Goal: Transaction & Acquisition: Book appointment/travel/reservation

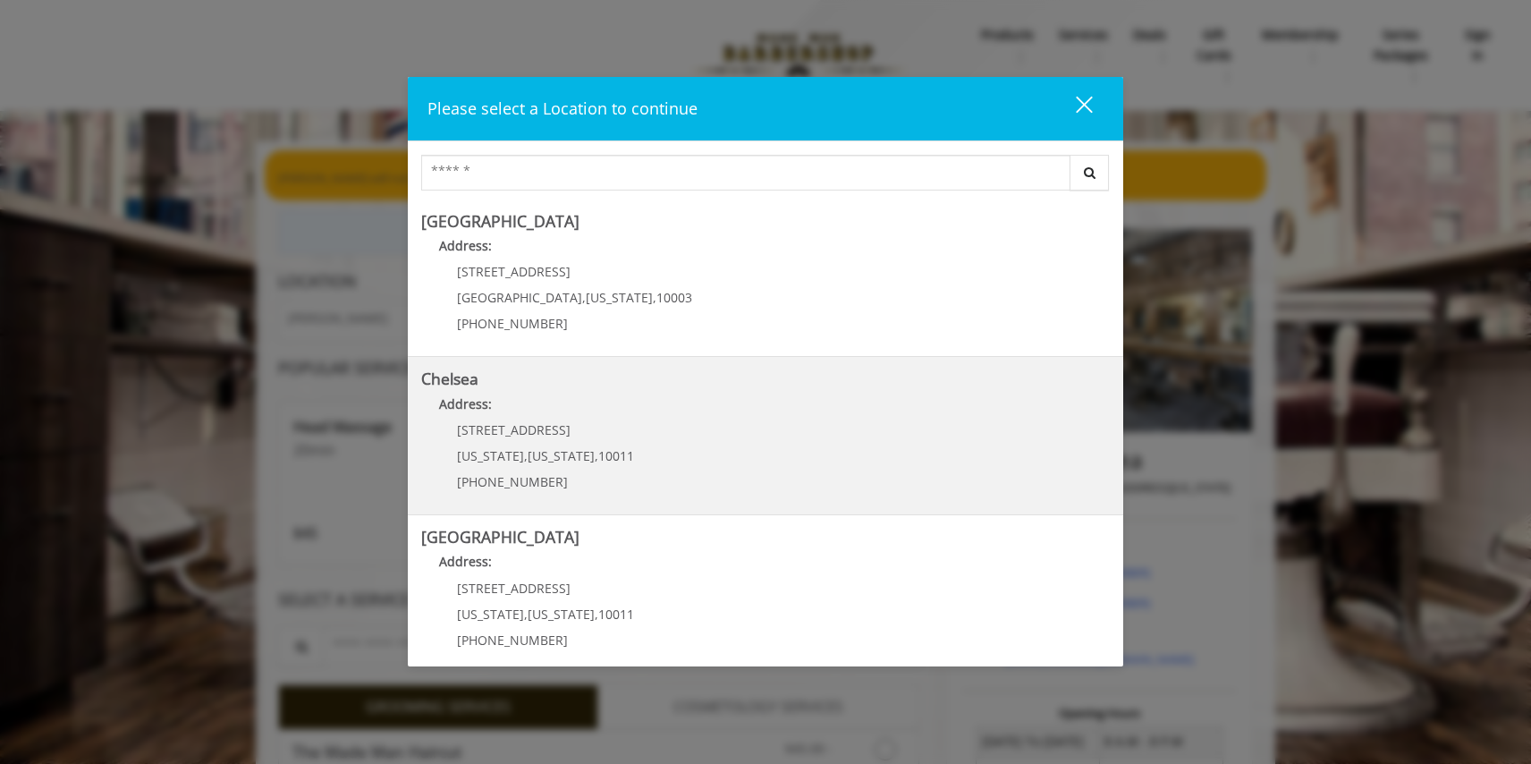
click at [857, 393] on link "Chelsea Address: [STREET_ADDRESS][US_STATE][US_STATE] (917) 639-3902" at bounding box center [765, 435] width 689 height 131
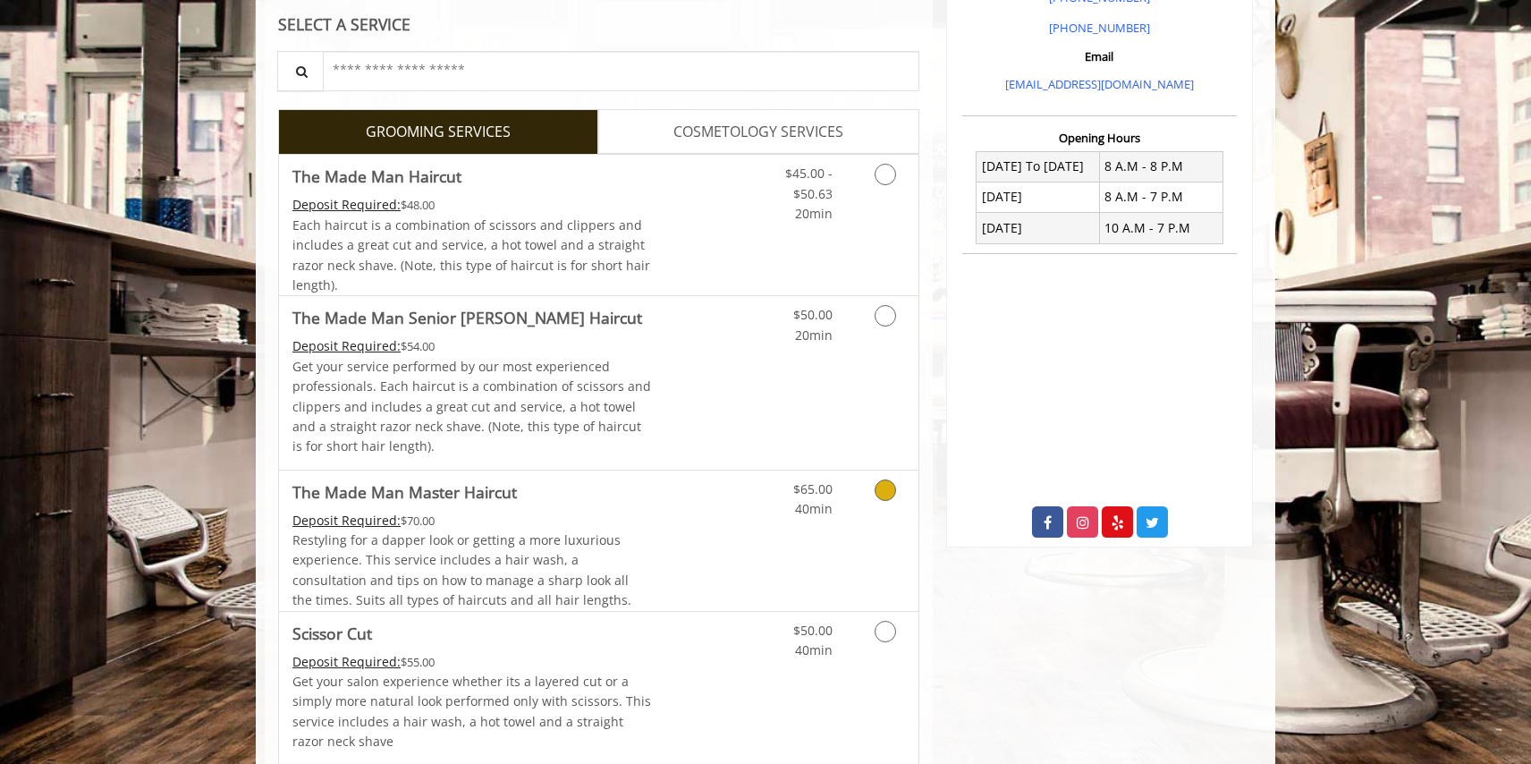
scroll to position [556, 0]
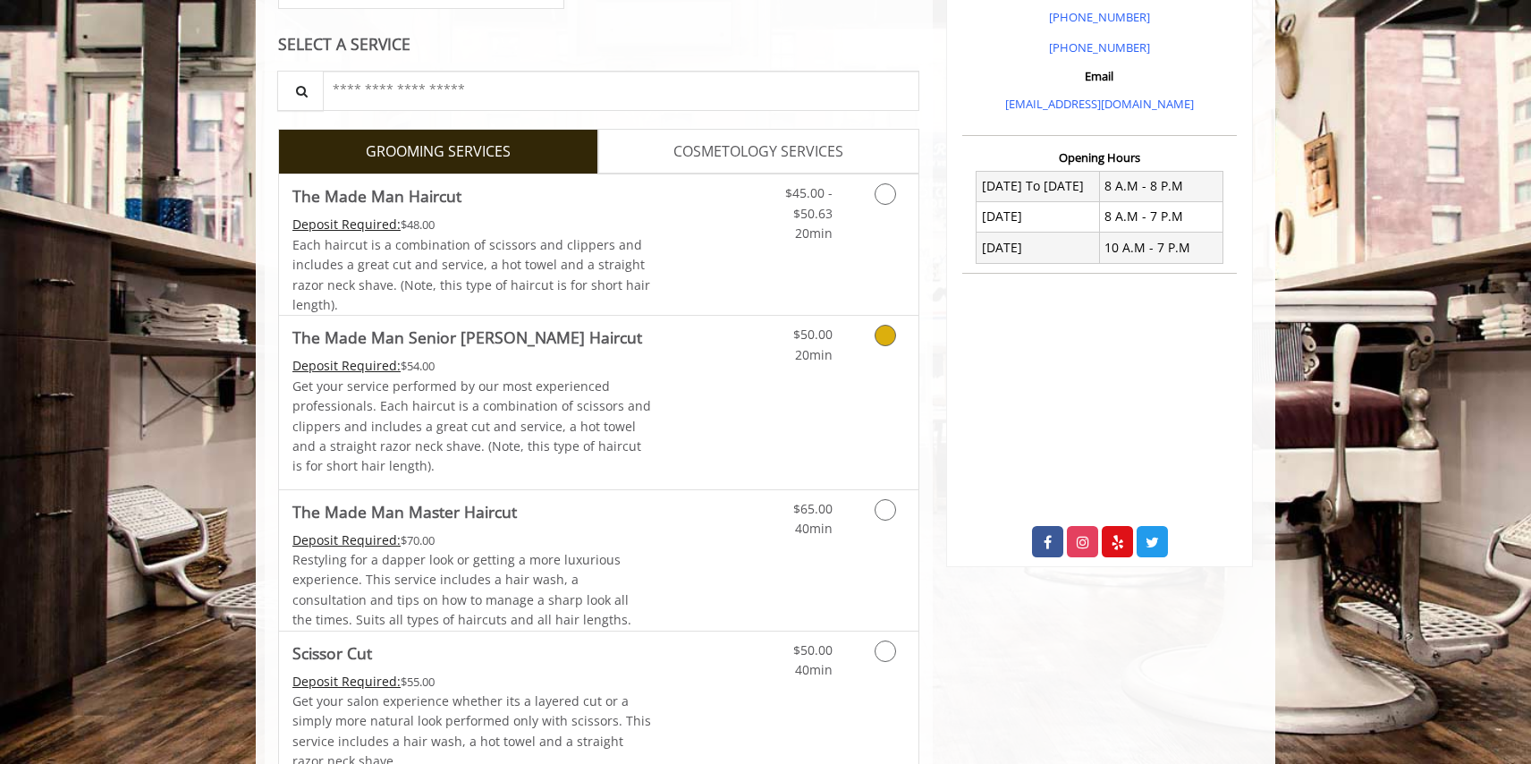
click at [884, 349] on link "Grooming services" at bounding box center [883, 340] width 46 height 49
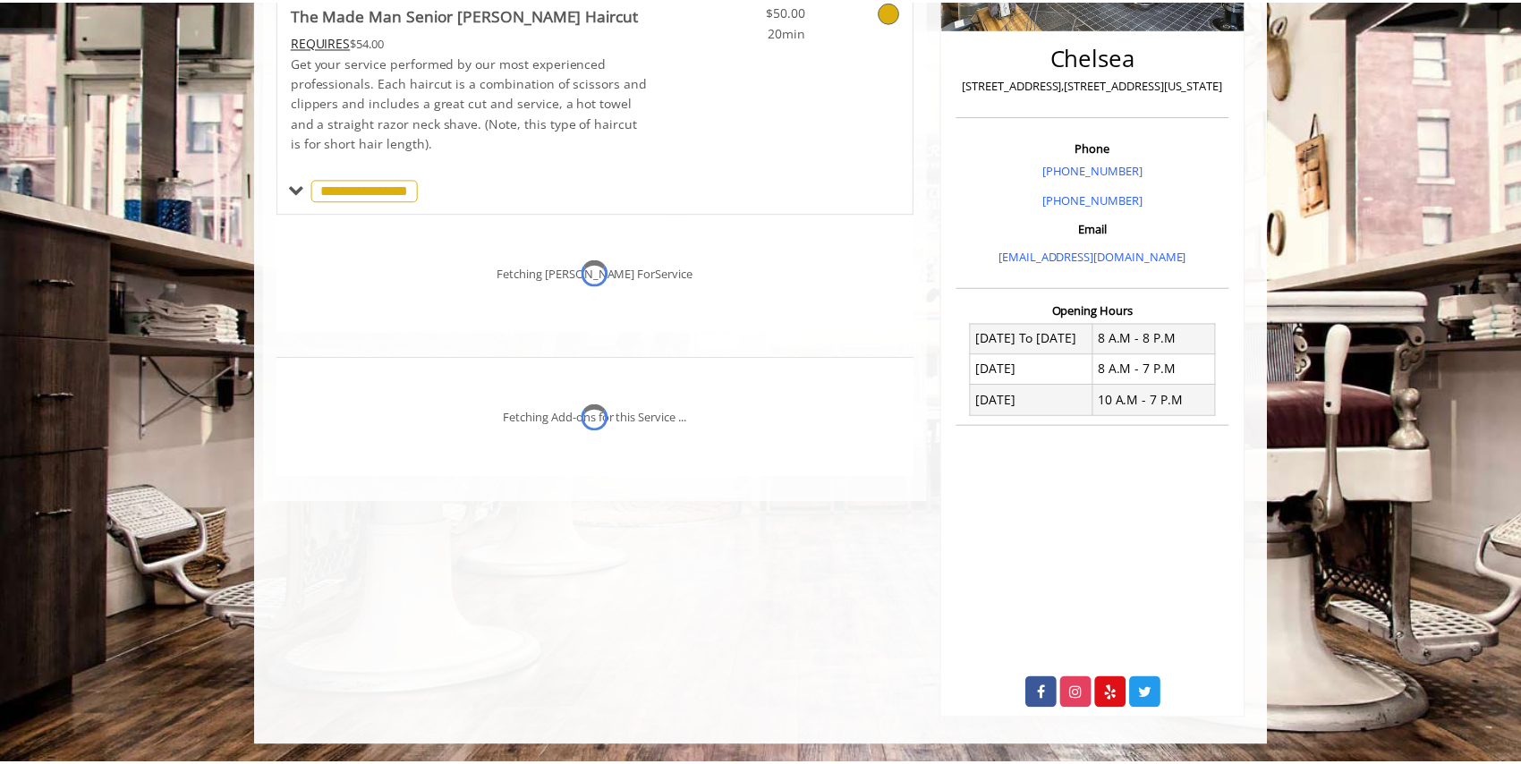
scroll to position [403, 0]
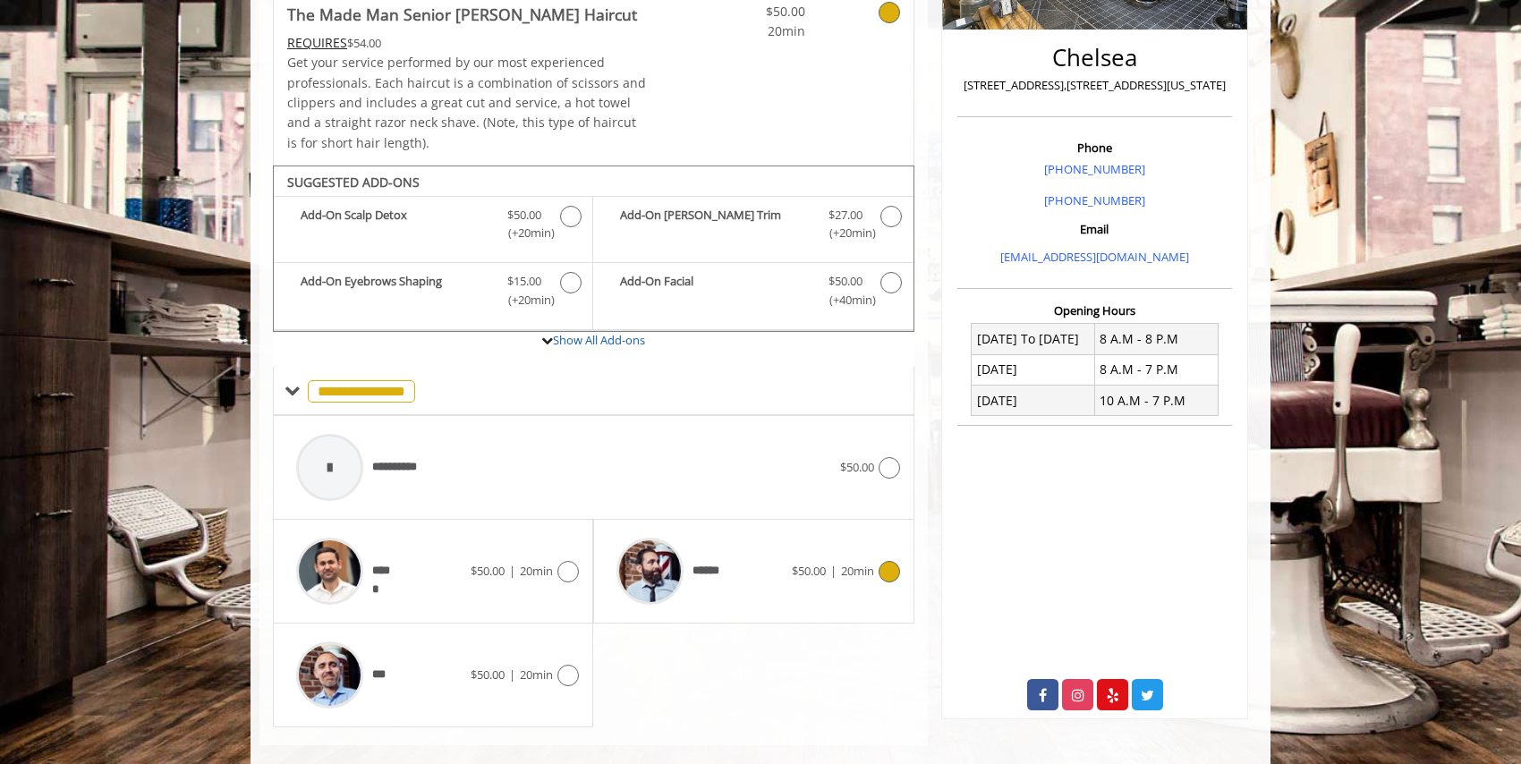
click at [851, 569] on span "20min" at bounding box center [857, 571] width 33 height 16
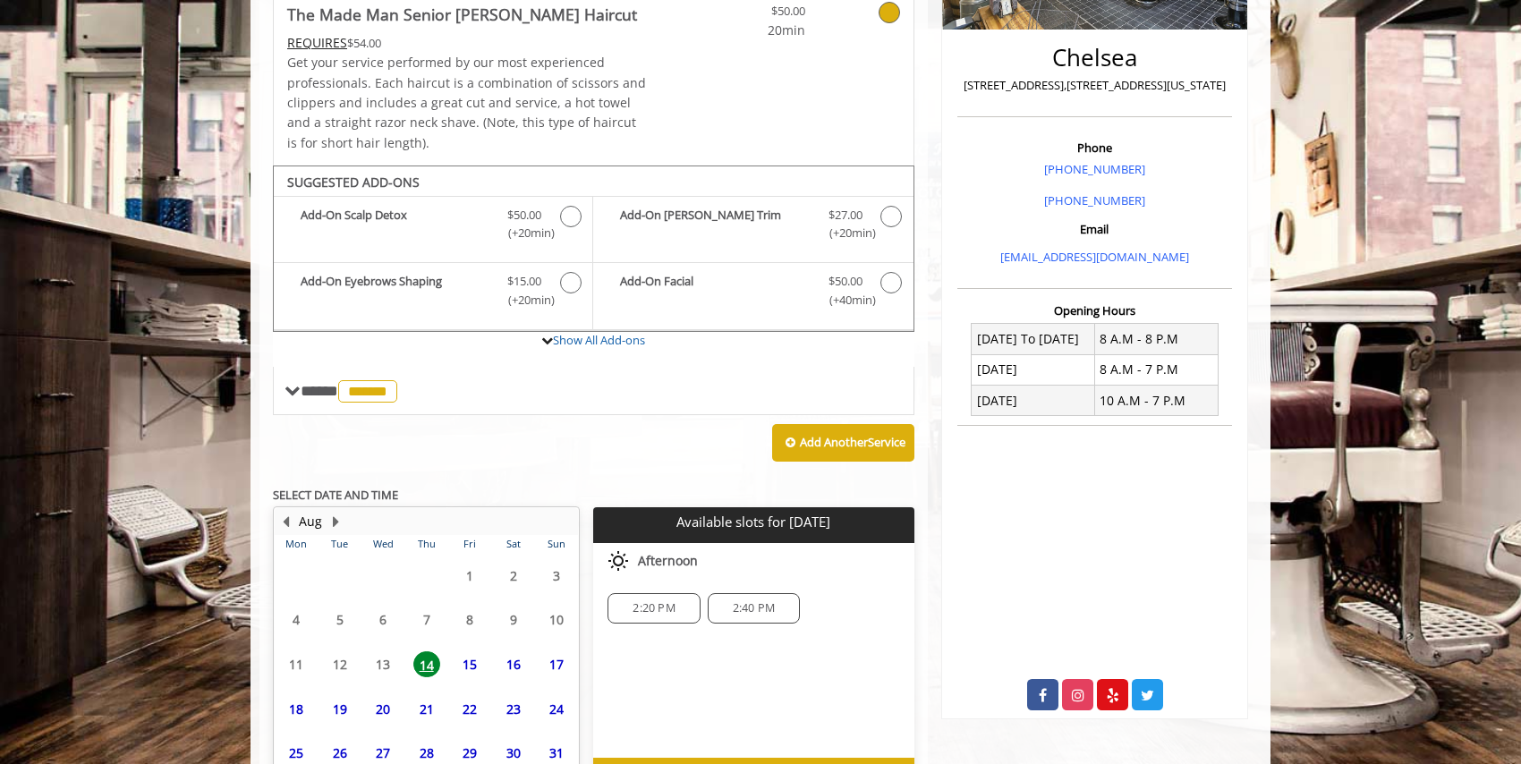
scroll to position [513, 0]
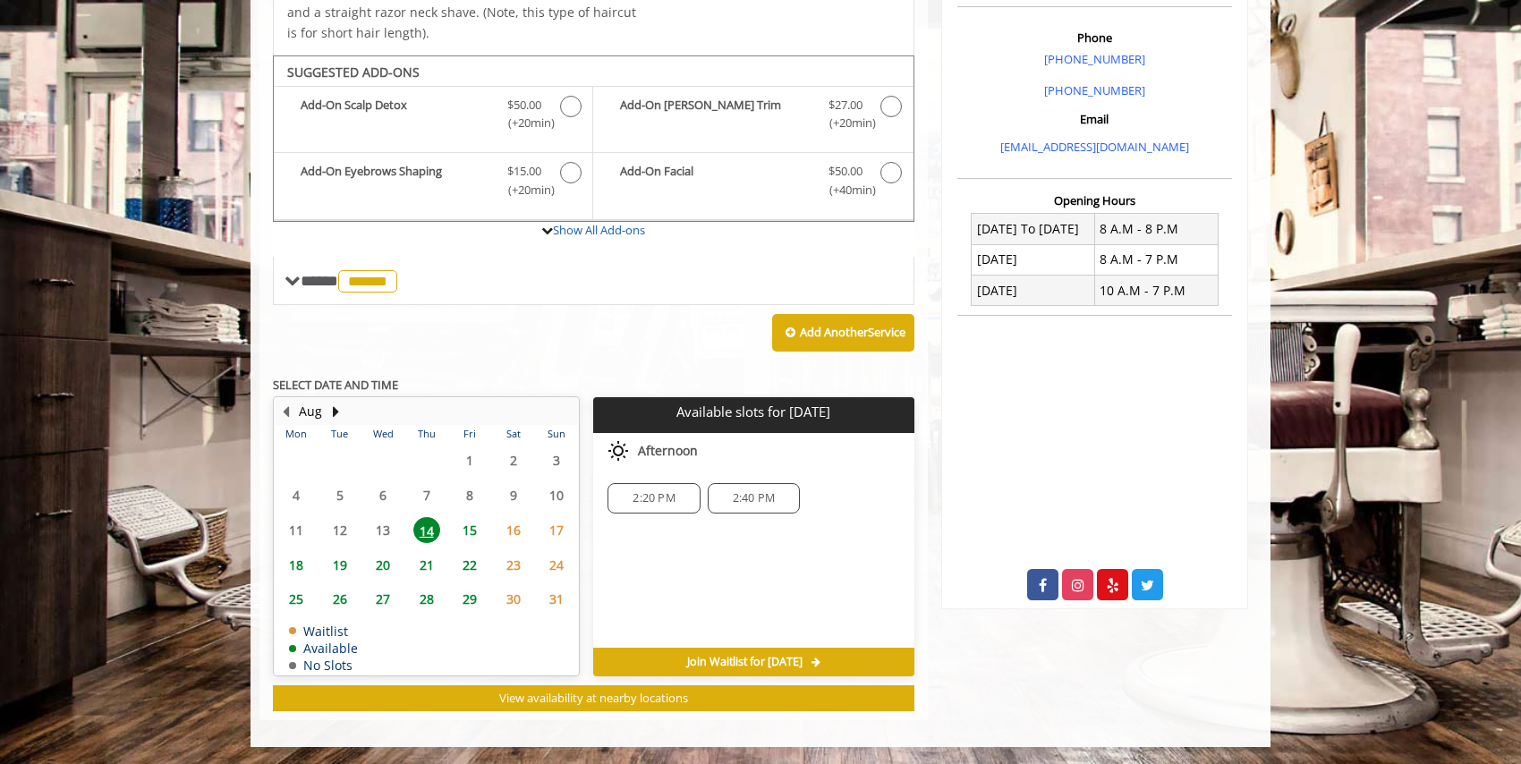
click at [471, 561] on span "22" at bounding box center [469, 565] width 27 height 26
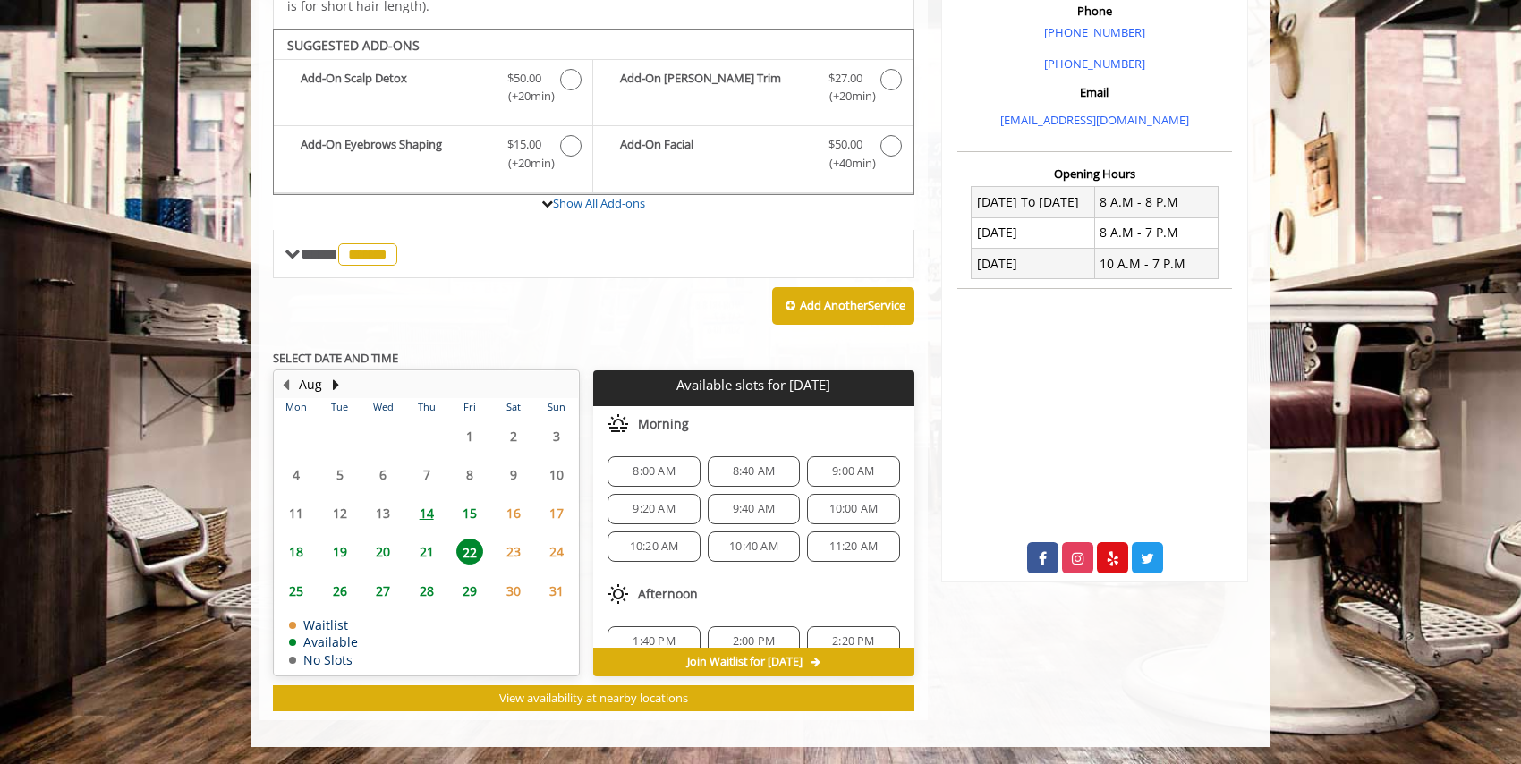
click at [426, 551] on span "21" at bounding box center [426, 552] width 27 height 26
click at [734, 508] on span "9:40 AM" at bounding box center [754, 509] width 42 height 14
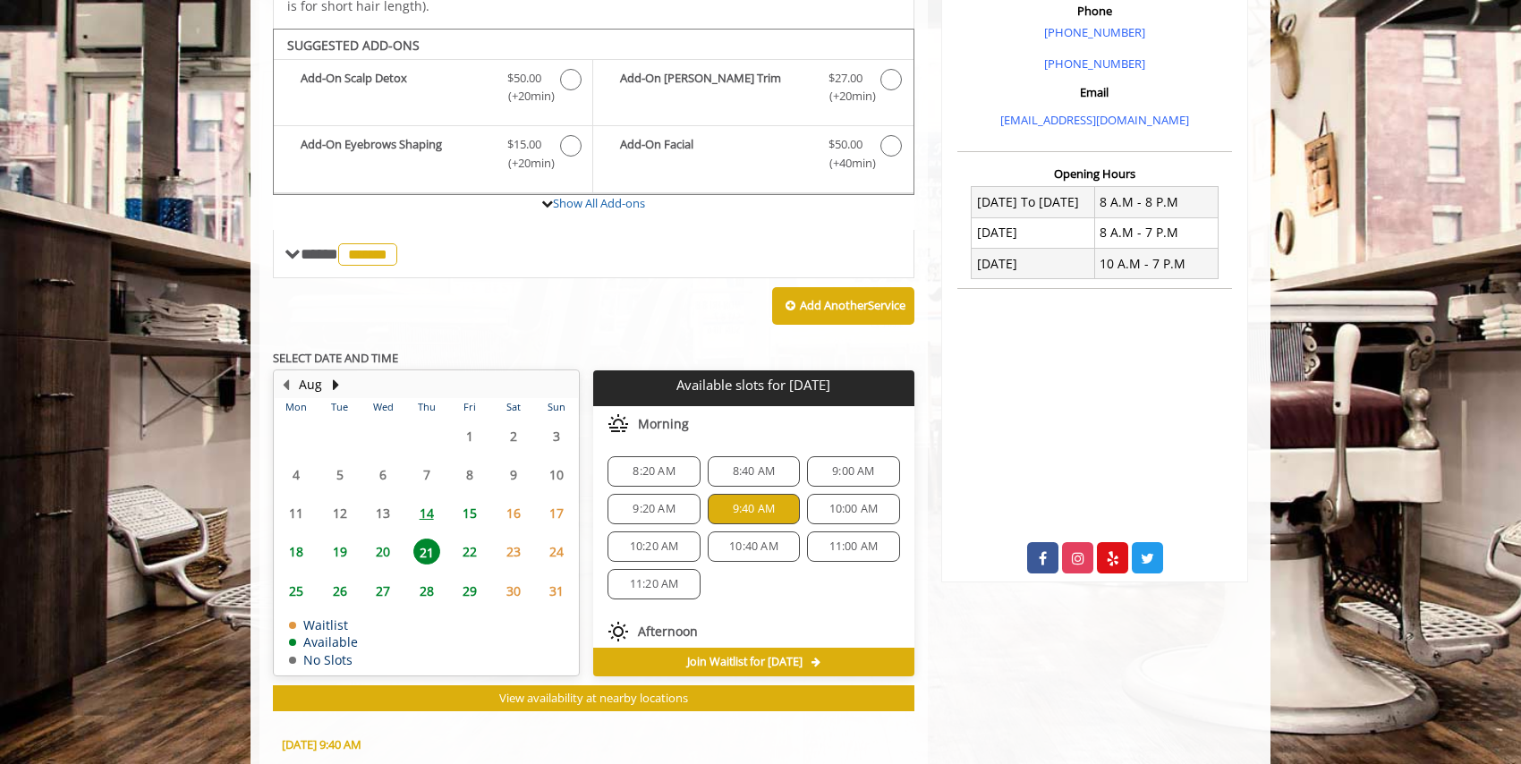
scroll to position [862, 0]
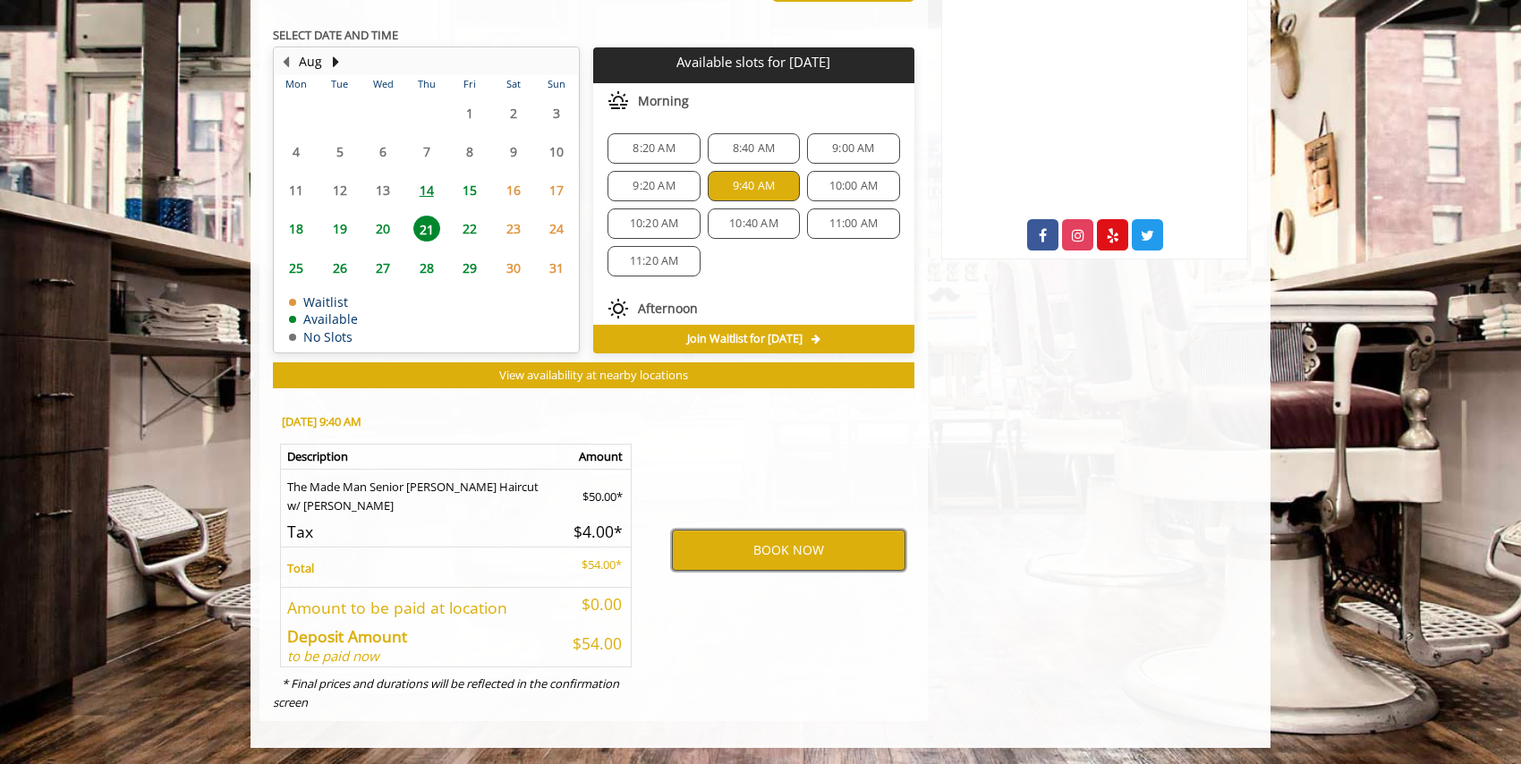
click at [759, 547] on button "BOOK NOW" at bounding box center [788, 550] width 233 height 41
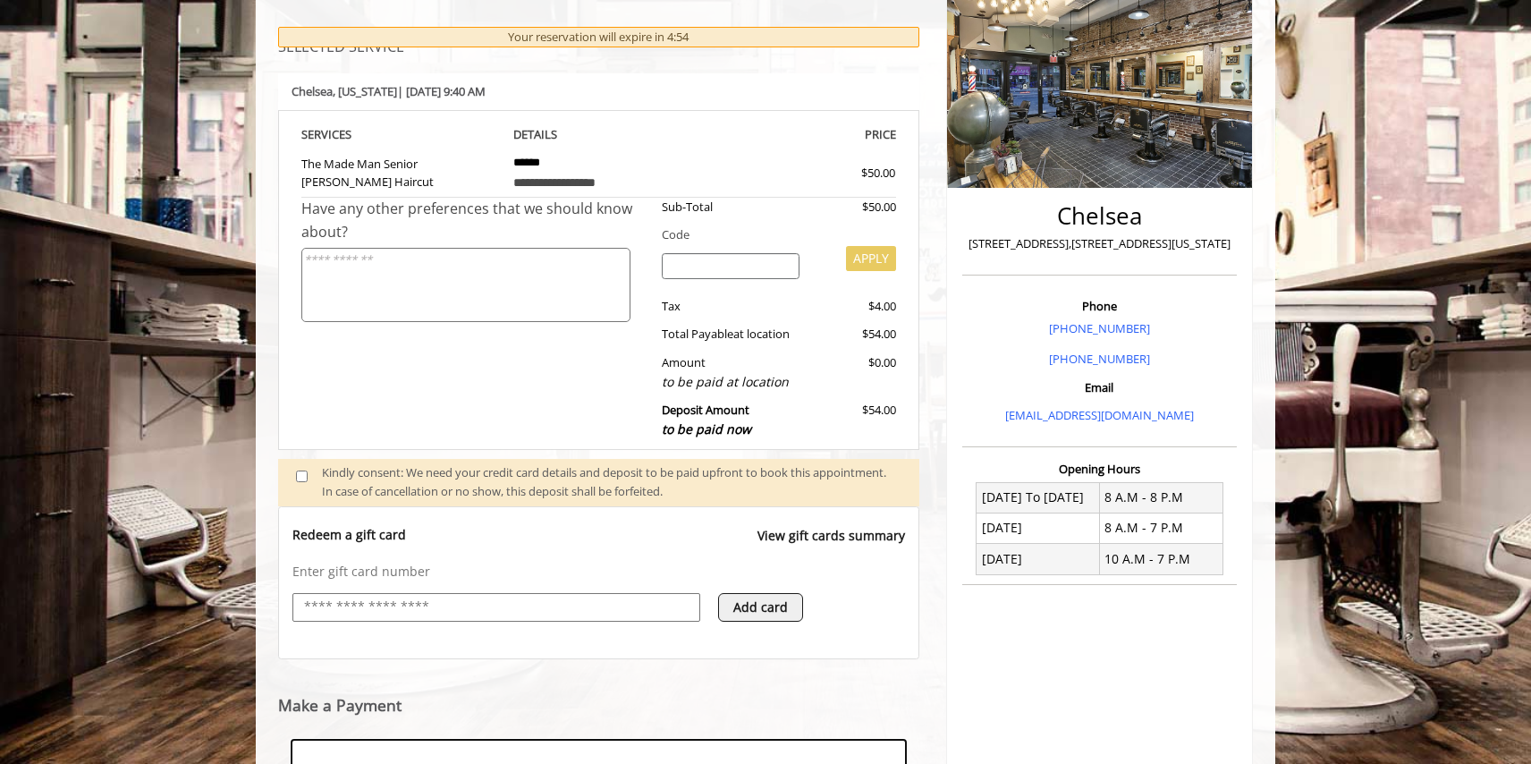
scroll to position [518, 0]
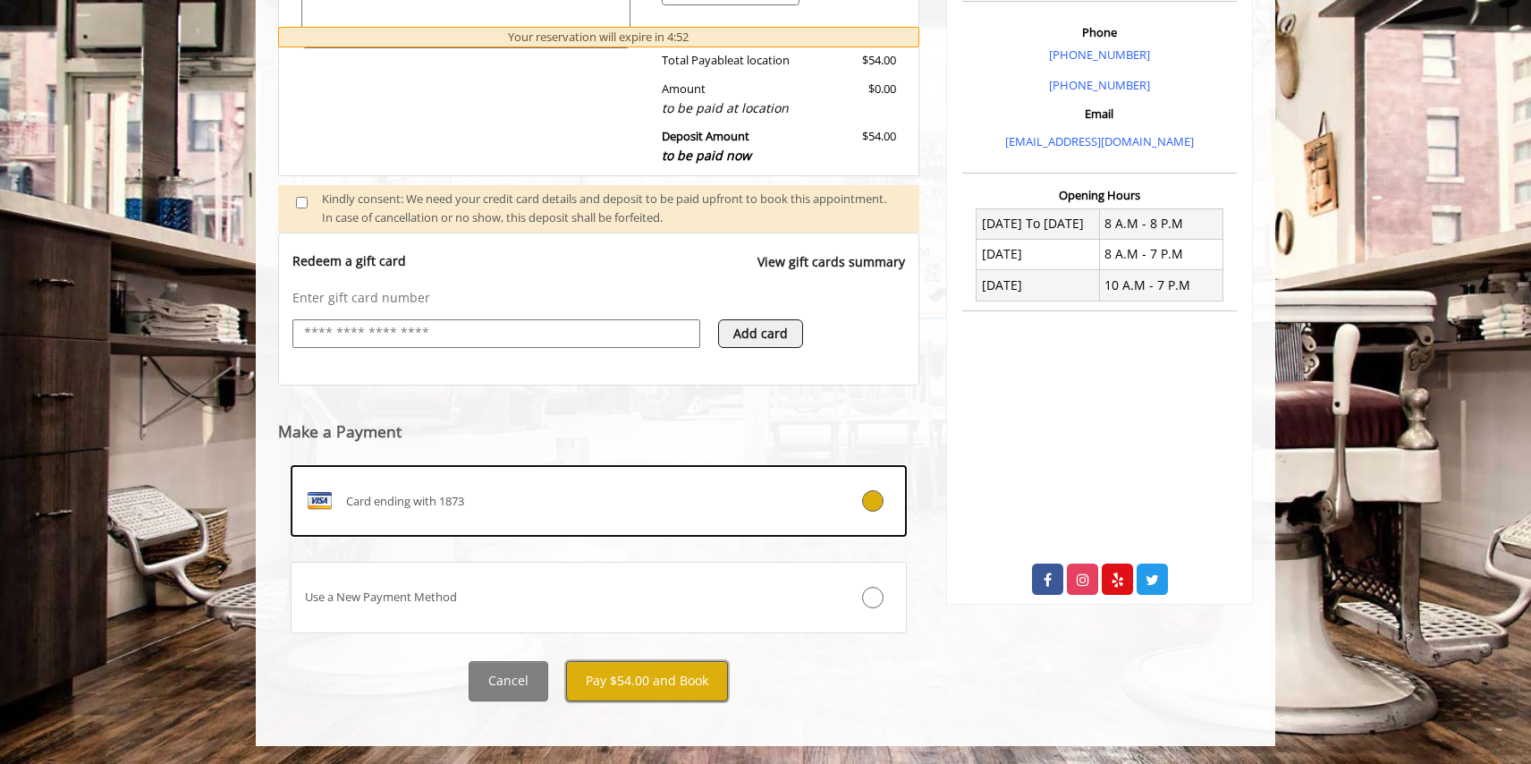
click at [685, 681] on button "Pay $54.00 and Book" at bounding box center [647, 681] width 162 height 40
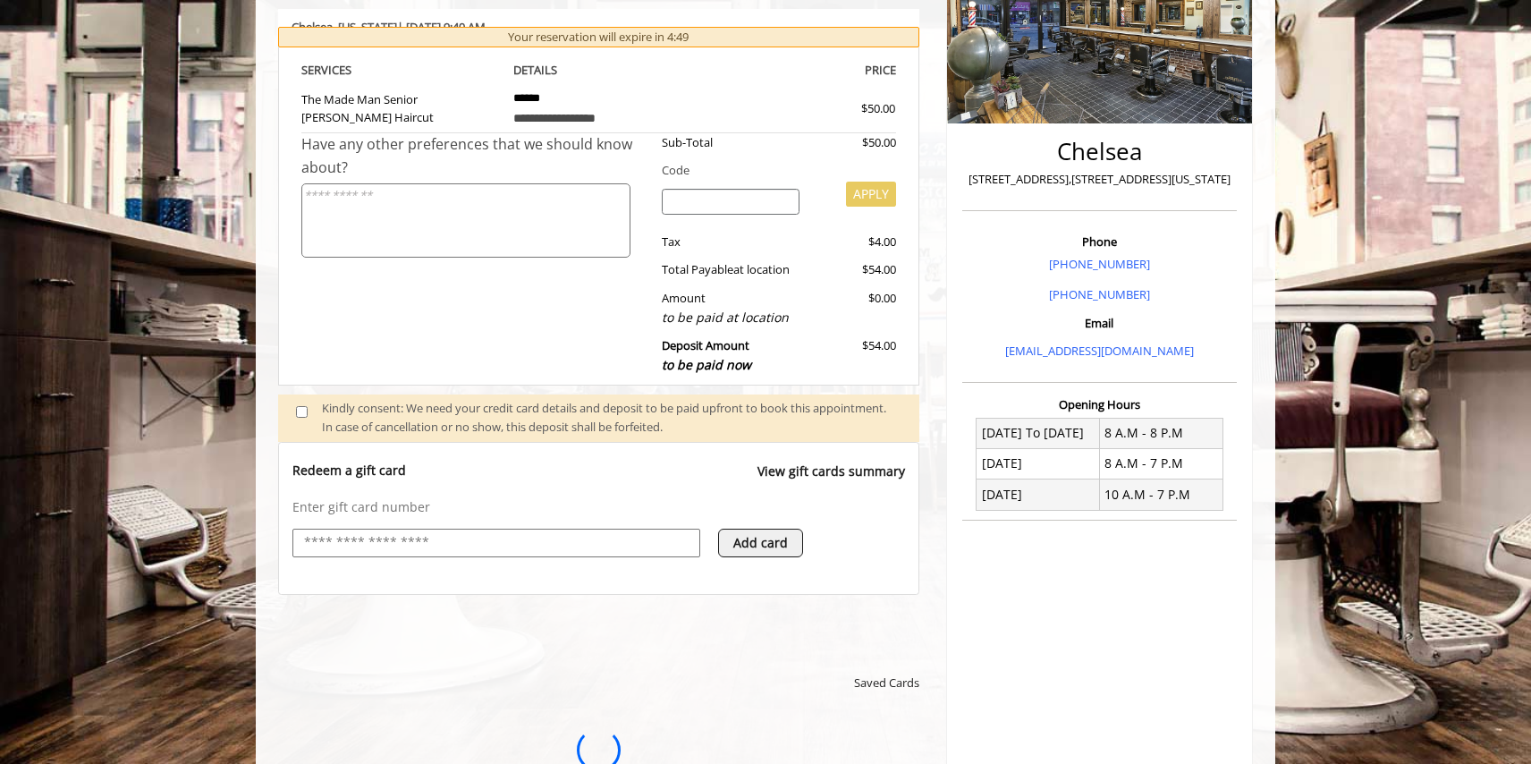
scroll to position [0, 0]
